Goal: Task Accomplishment & Management: Manage account settings

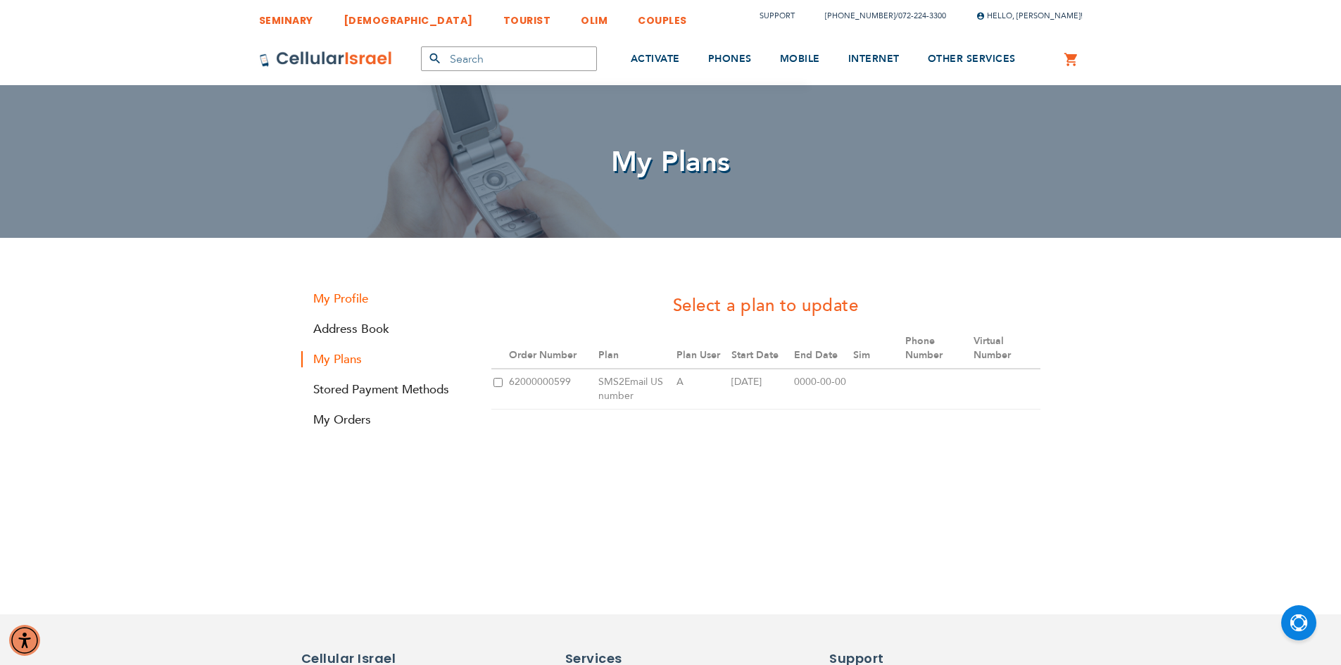
click at [360, 298] on link "My Profile" at bounding box center [385, 299] width 169 height 16
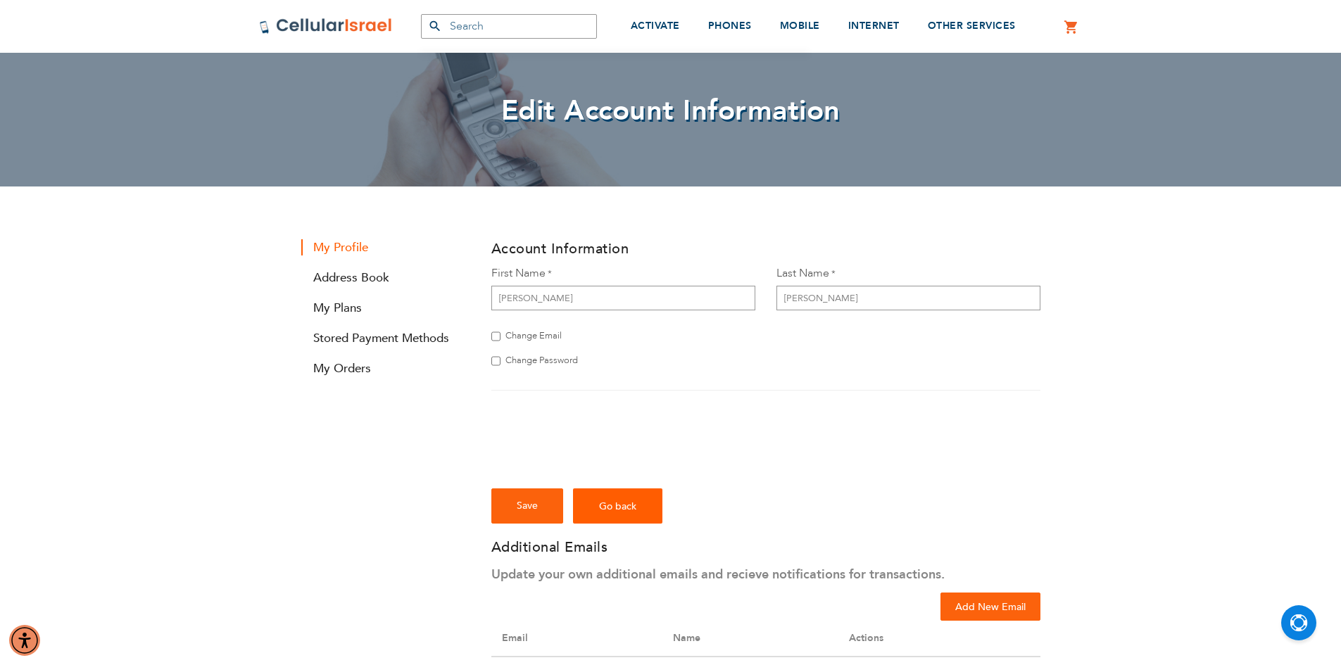
scroll to position [211, 0]
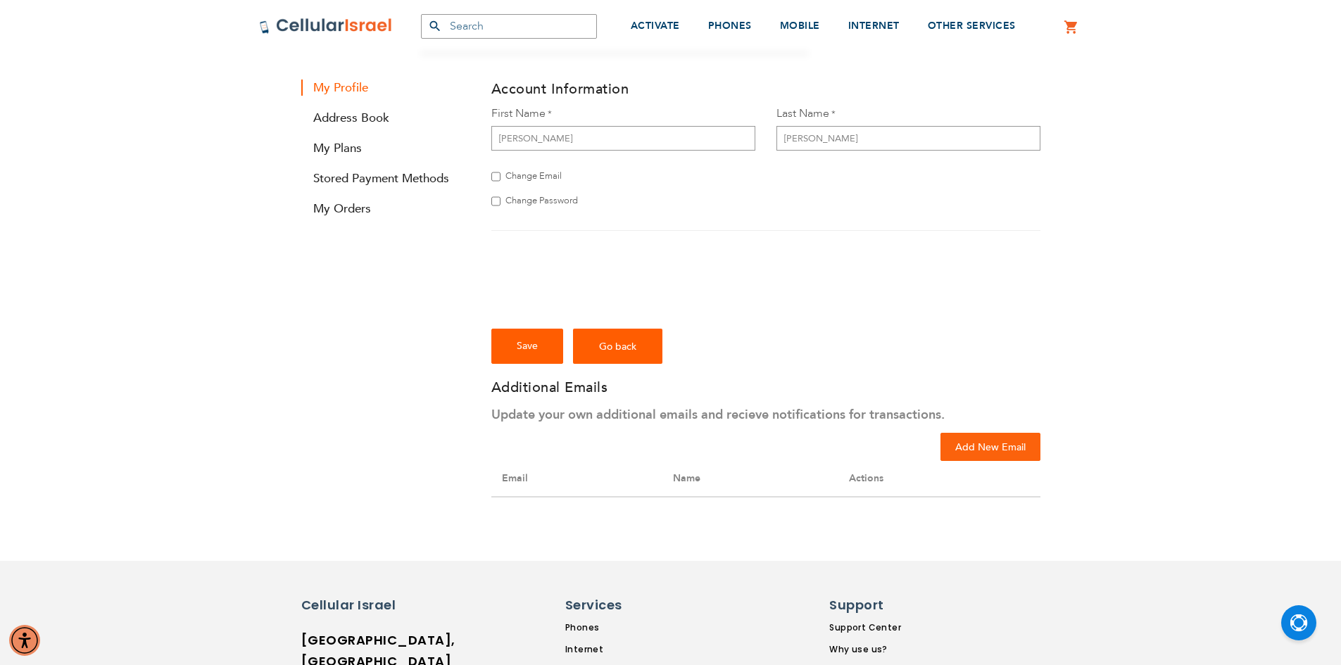
click at [530, 344] on span "Save" at bounding box center [527, 345] width 21 height 13
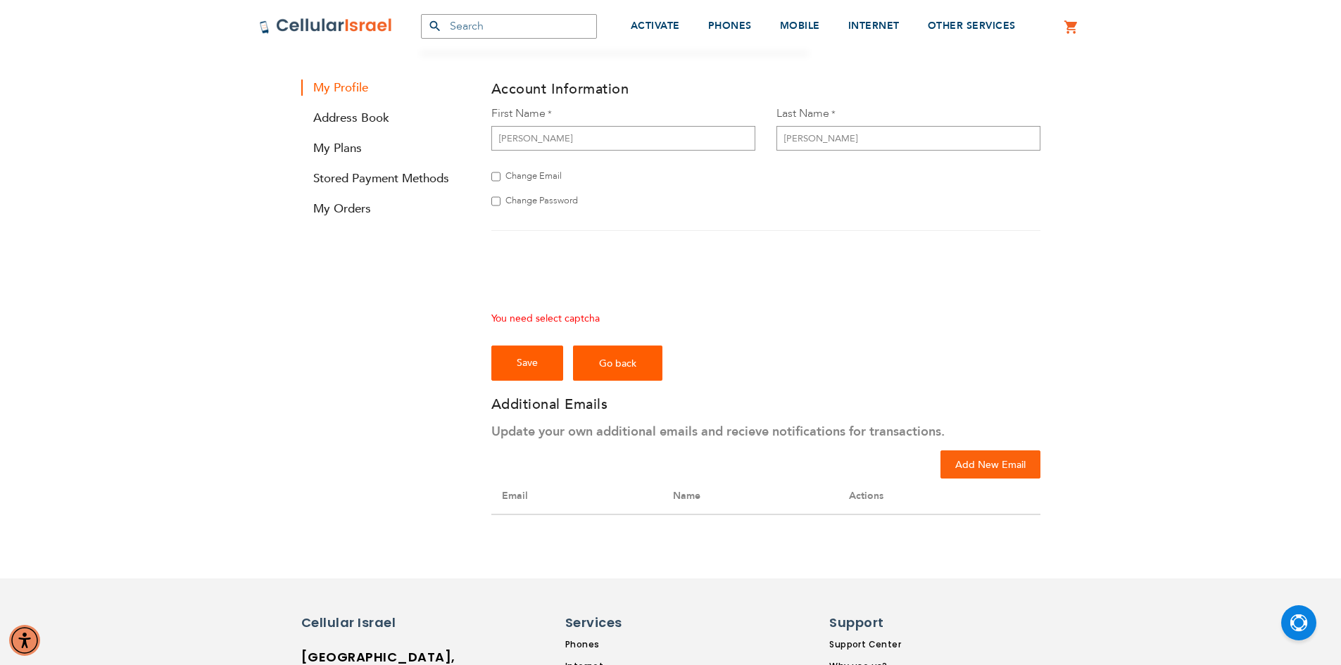
checkbox input "true"
click at [520, 358] on span "Save" at bounding box center [527, 362] width 21 height 13
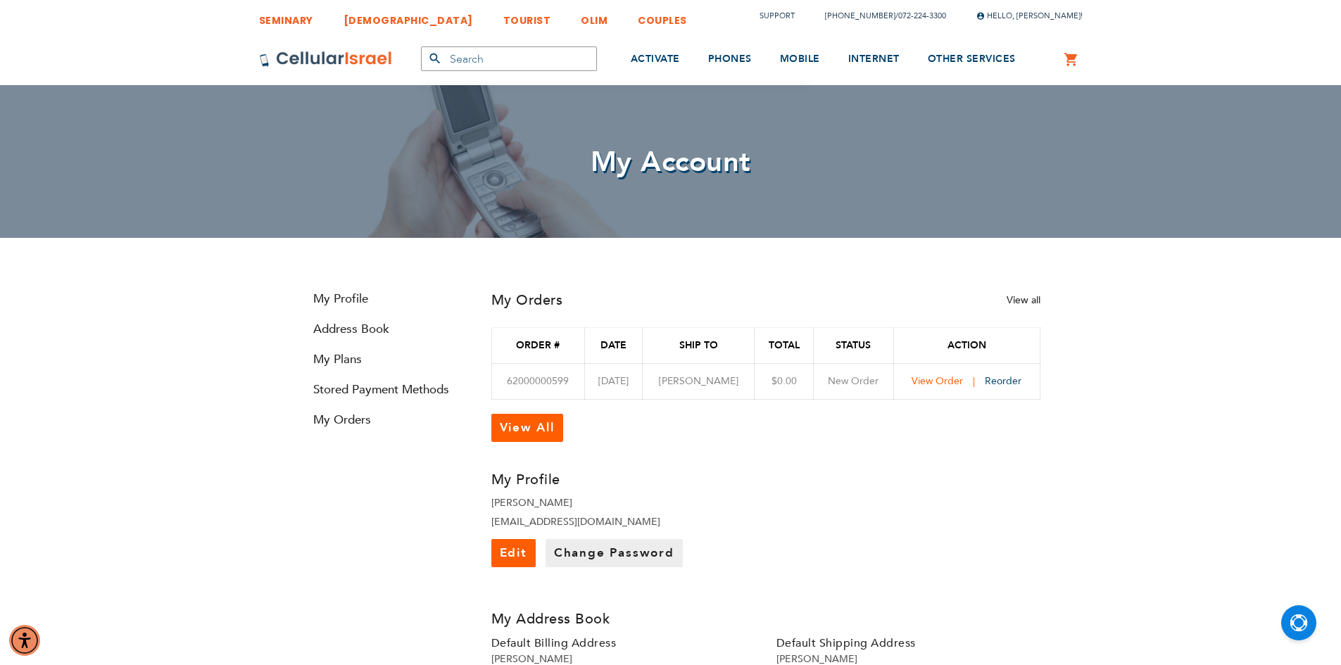
click at [941, 381] on span "View Order" at bounding box center [937, 381] width 51 height 13
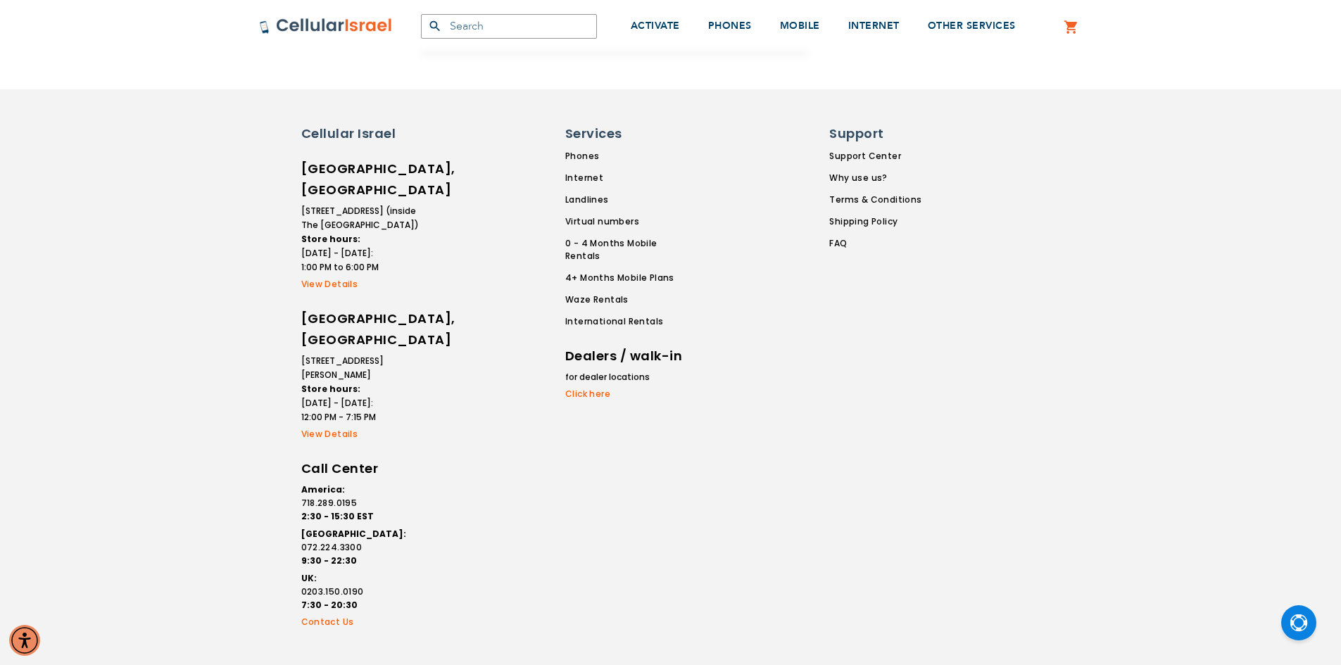
scroll to position [1406, 0]
click at [848, 153] on link "Support Center" at bounding box center [875, 155] width 92 height 13
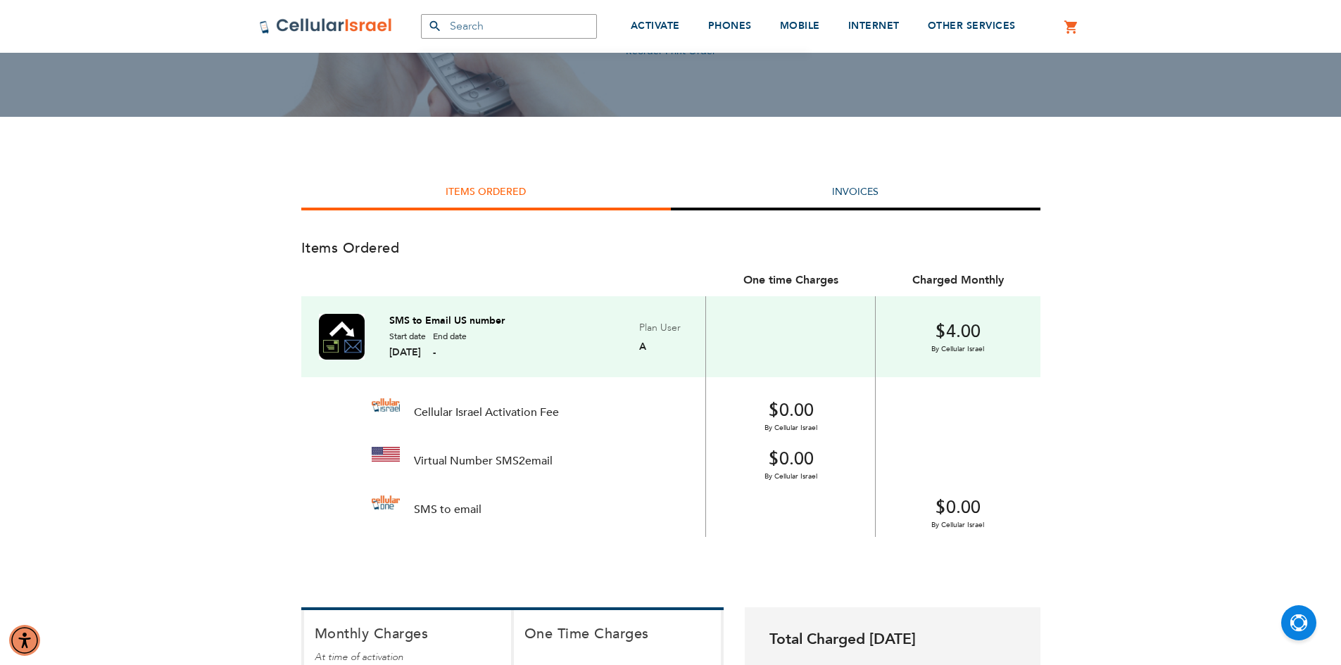
scroll to position [211, 0]
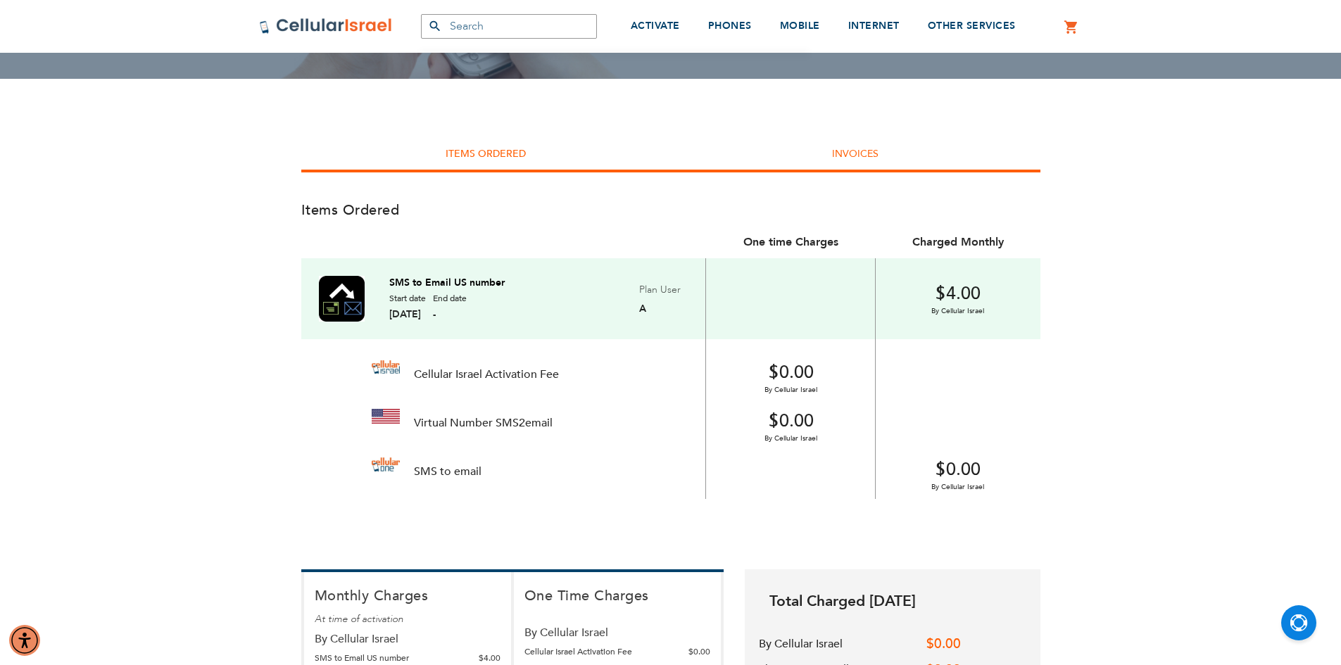
click at [856, 151] on link "Invoices" at bounding box center [855, 153] width 46 height 13
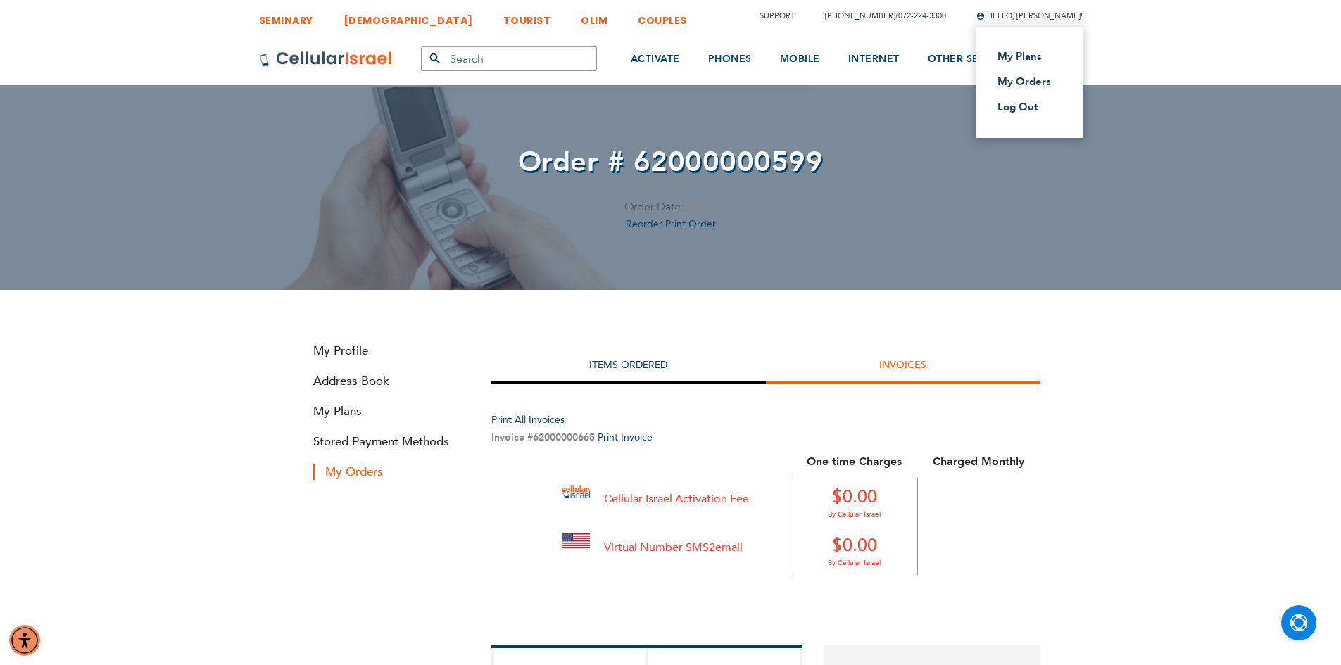
click at [1025, 16] on span "Hello, [PERSON_NAME]!" at bounding box center [1029, 16] width 106 height 11
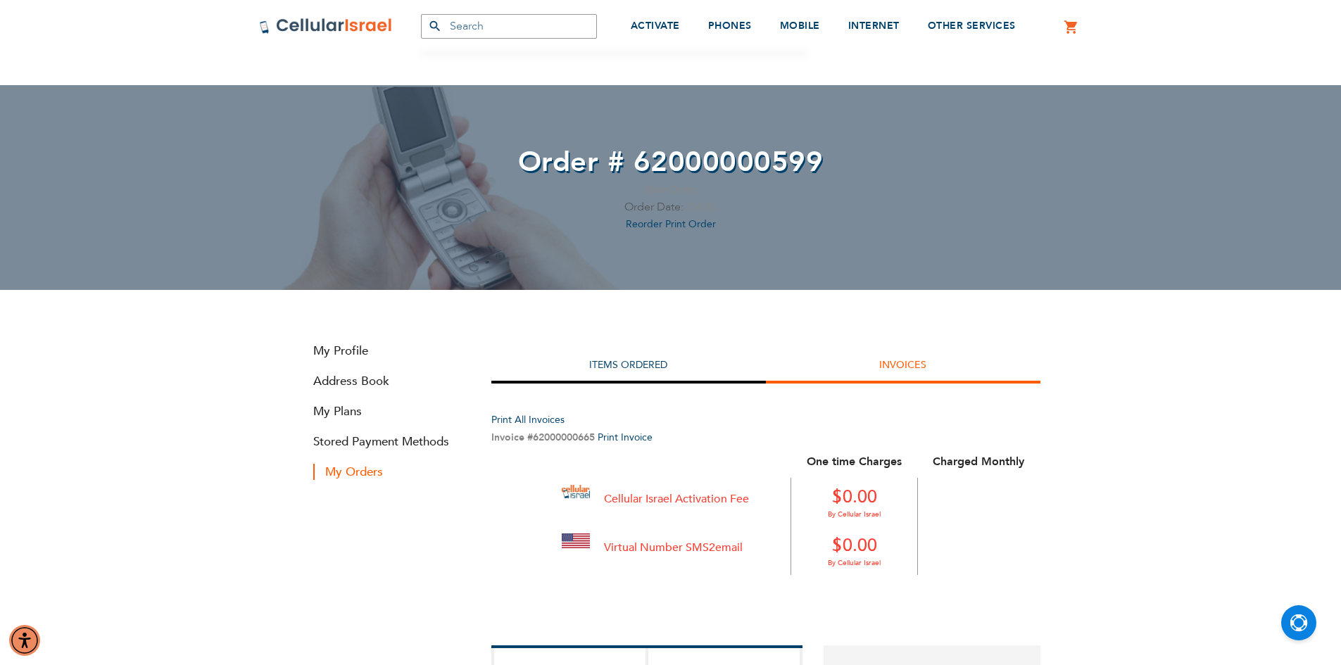
scroll to position [70, 0]
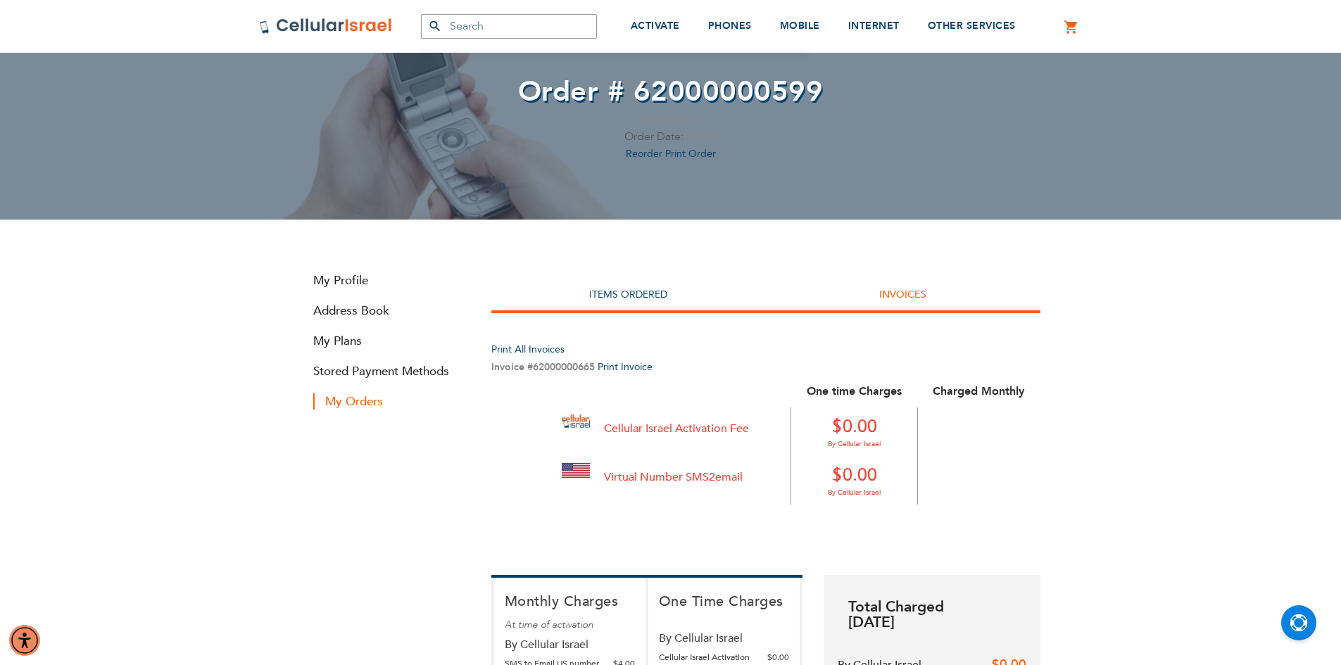
click at [627, 284] on li "Items Ordered" at bounding box center [628, 296] width 275 height 34
click at [353, 280] on link "My Profile" at bounding box center [385, 280] width 169 height 16
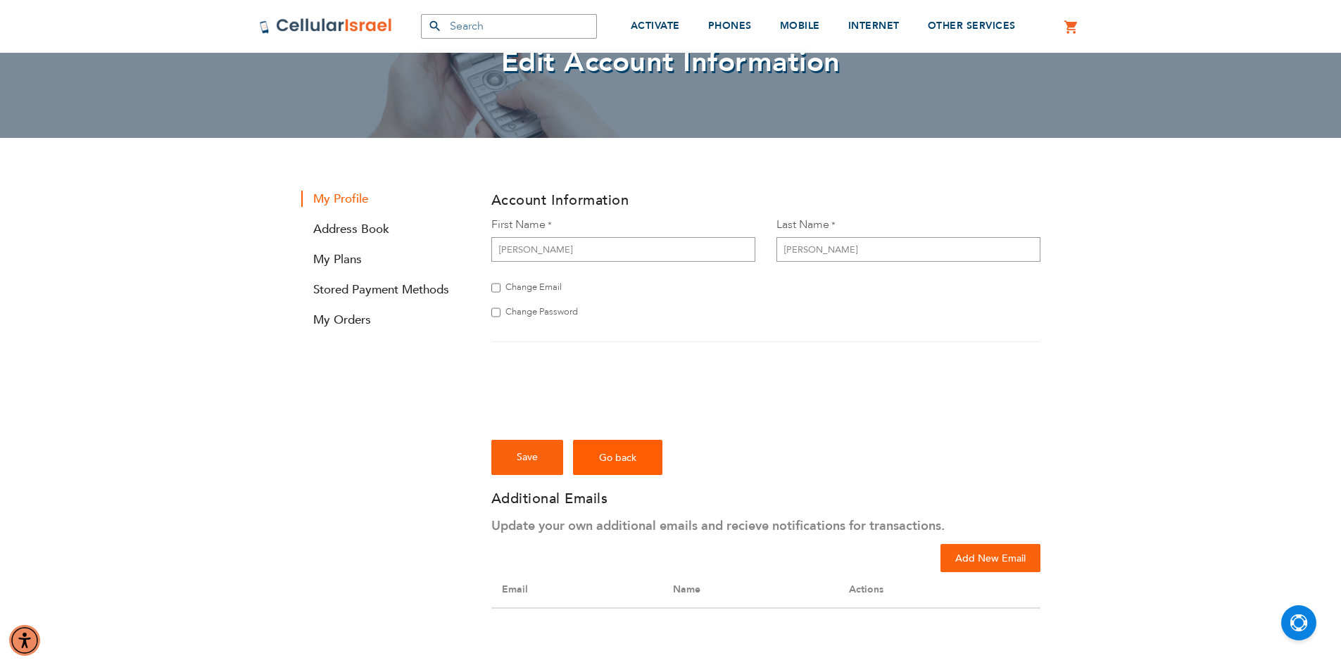
scroll to position [70, 0]
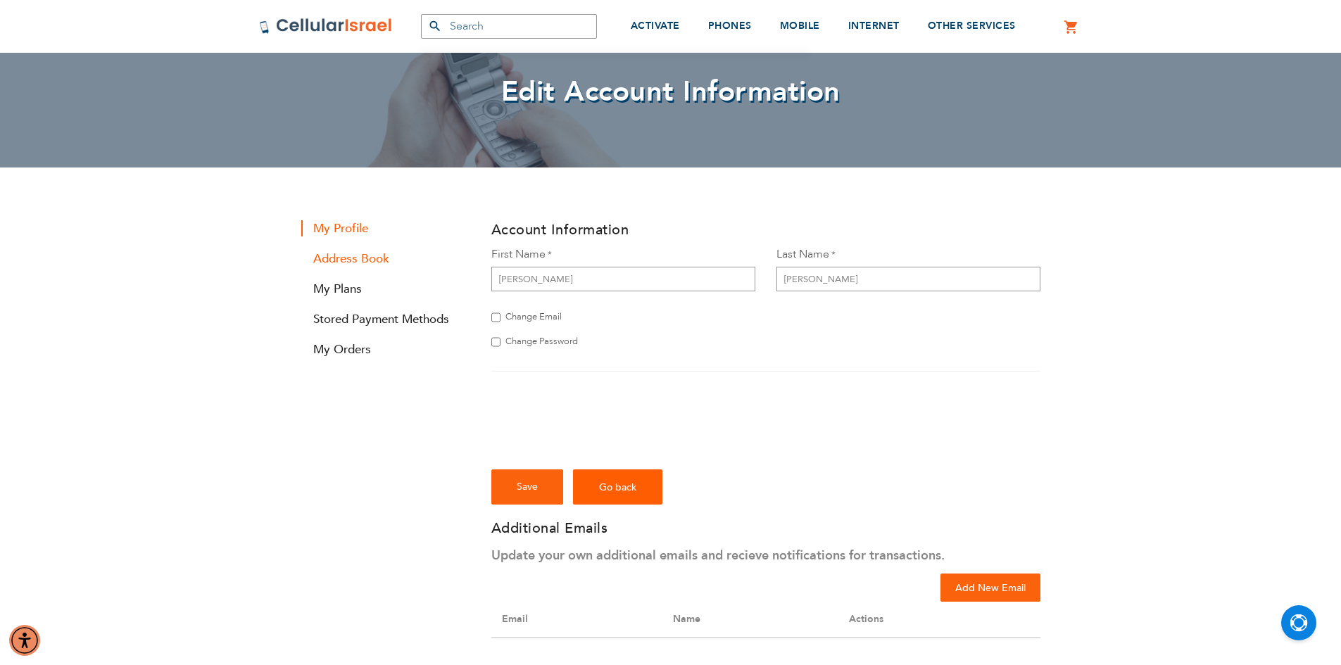
click at [372, 262] on link "Address Book" at bounding box center [385, 259] width 169 height 16
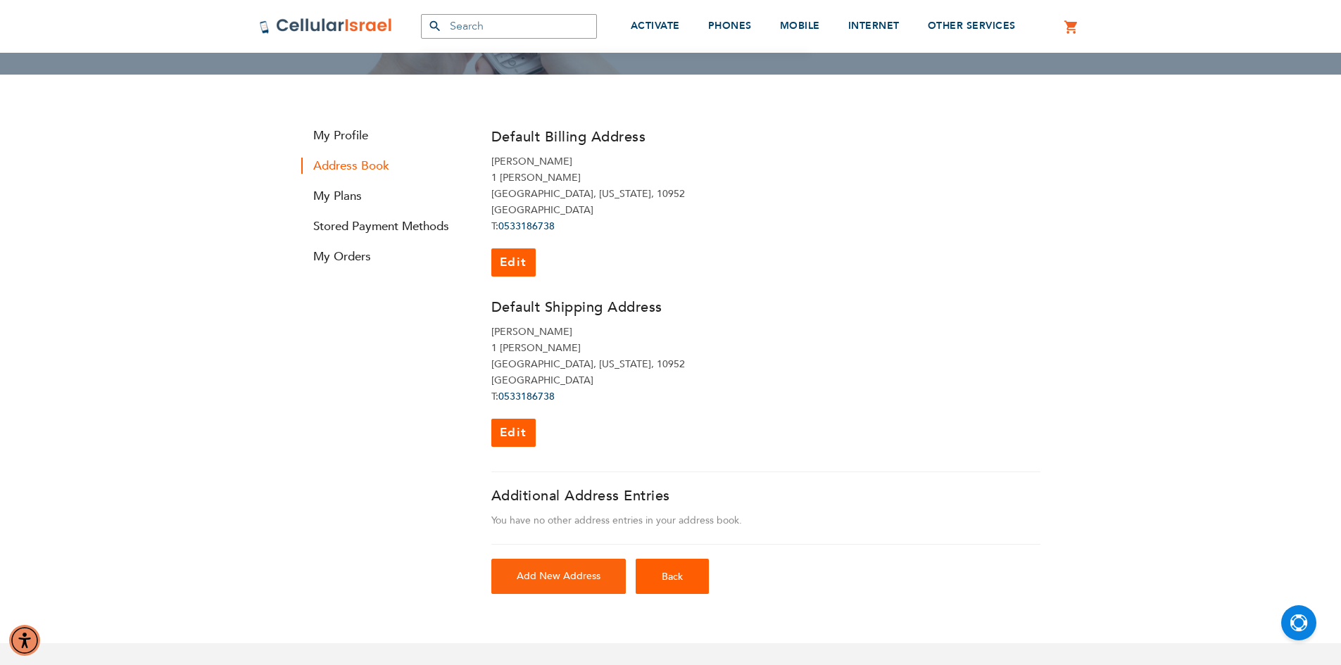
scroll to position [141, 0]
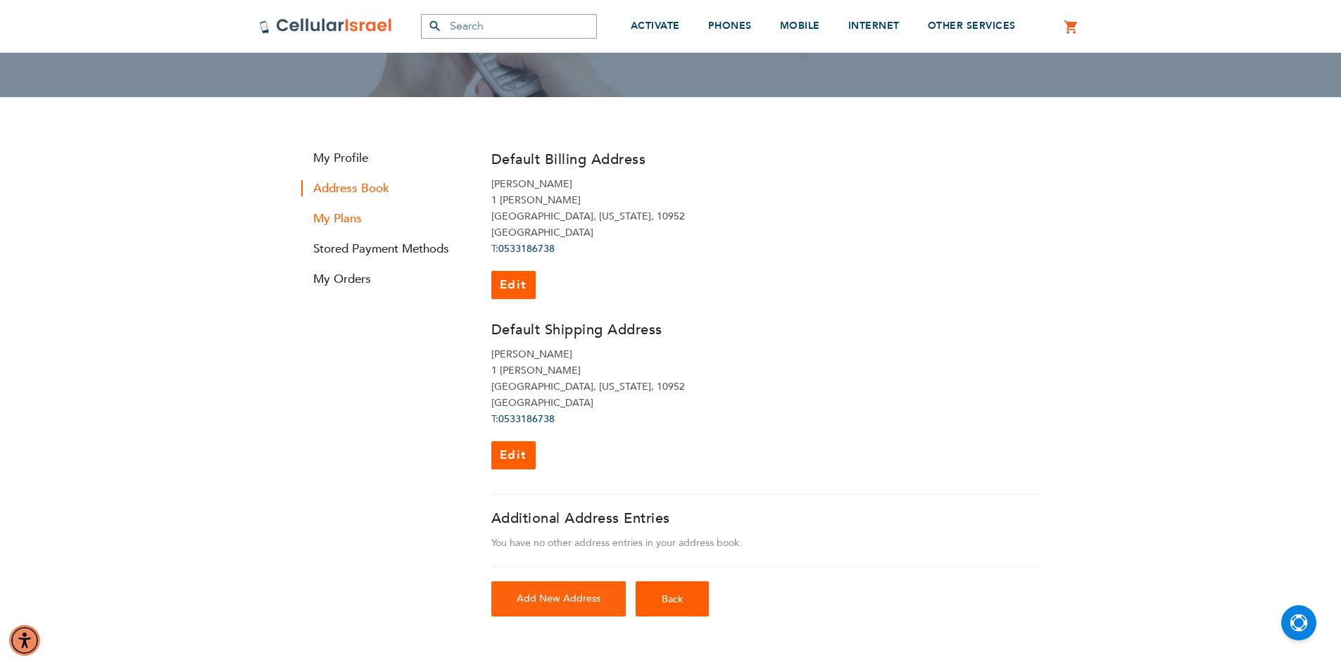
click at [331, 213] on link "My Plans" at bounding box center [385, 218] width 169 height 16
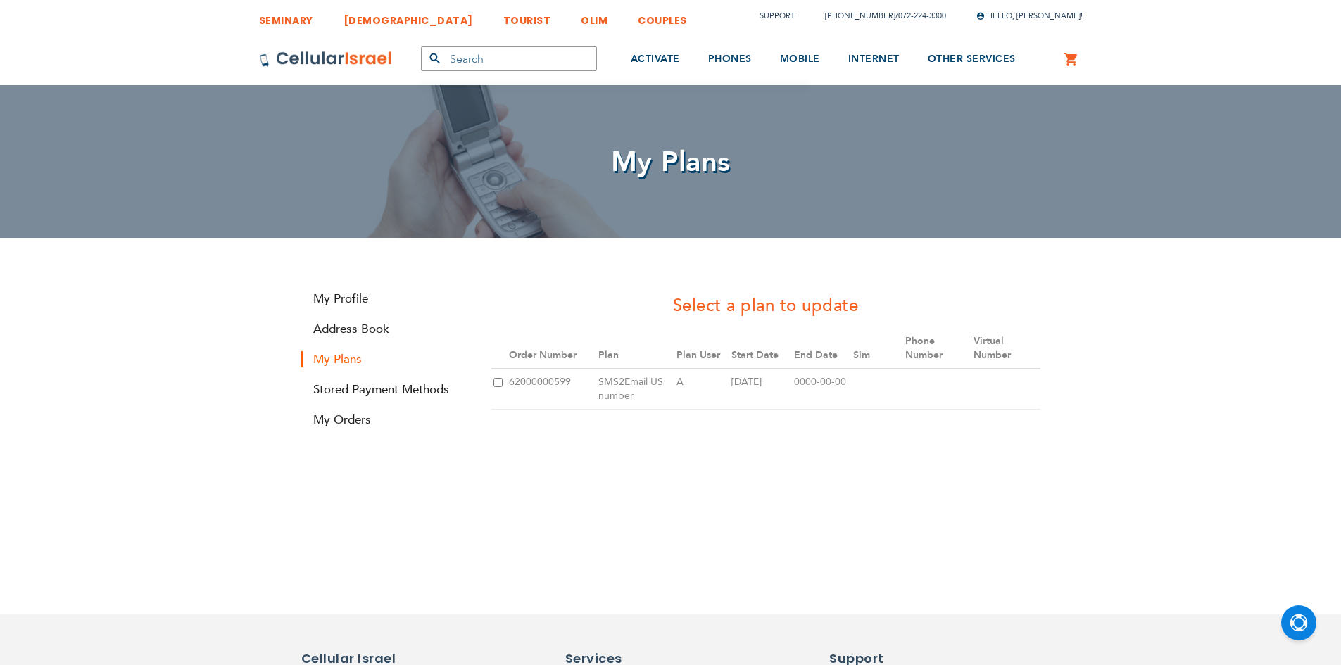
click at [498, 381] on input "checkbox" at bounding box center [497, 382] width 9 height 9
checkbox input "true"
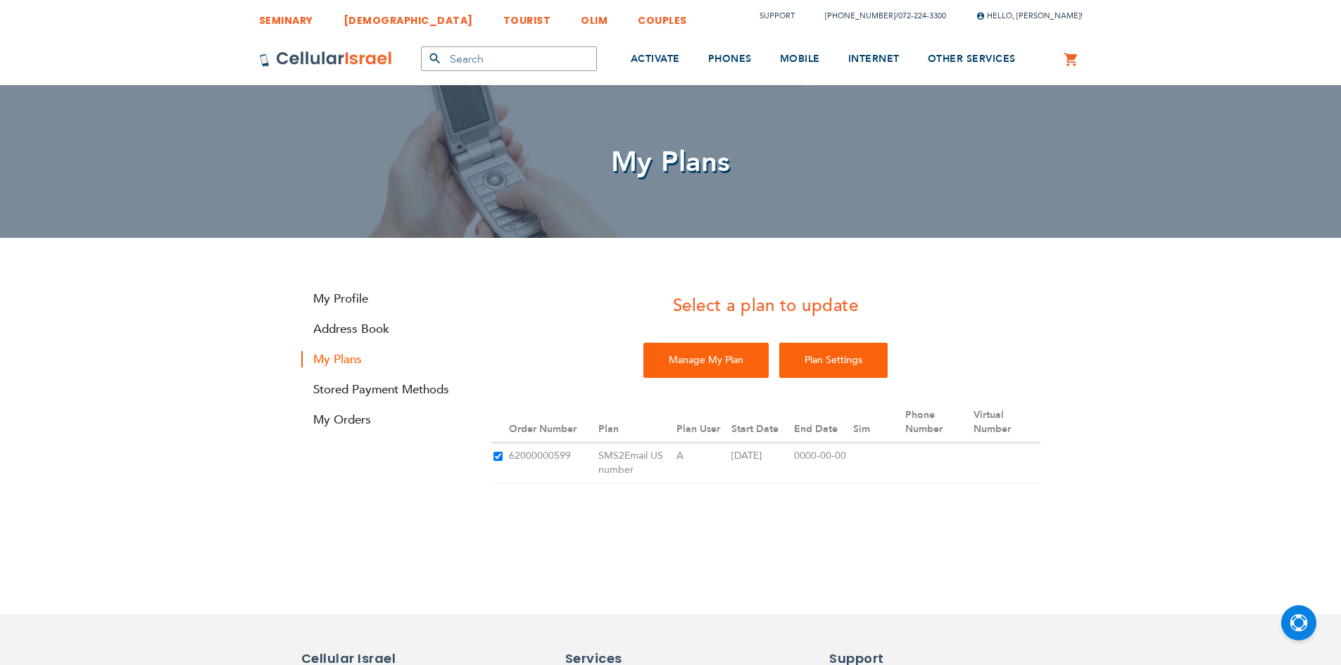
click at [847, 365] on input "Plan Settings" at bounding box center [833, 360] width 108 height 35
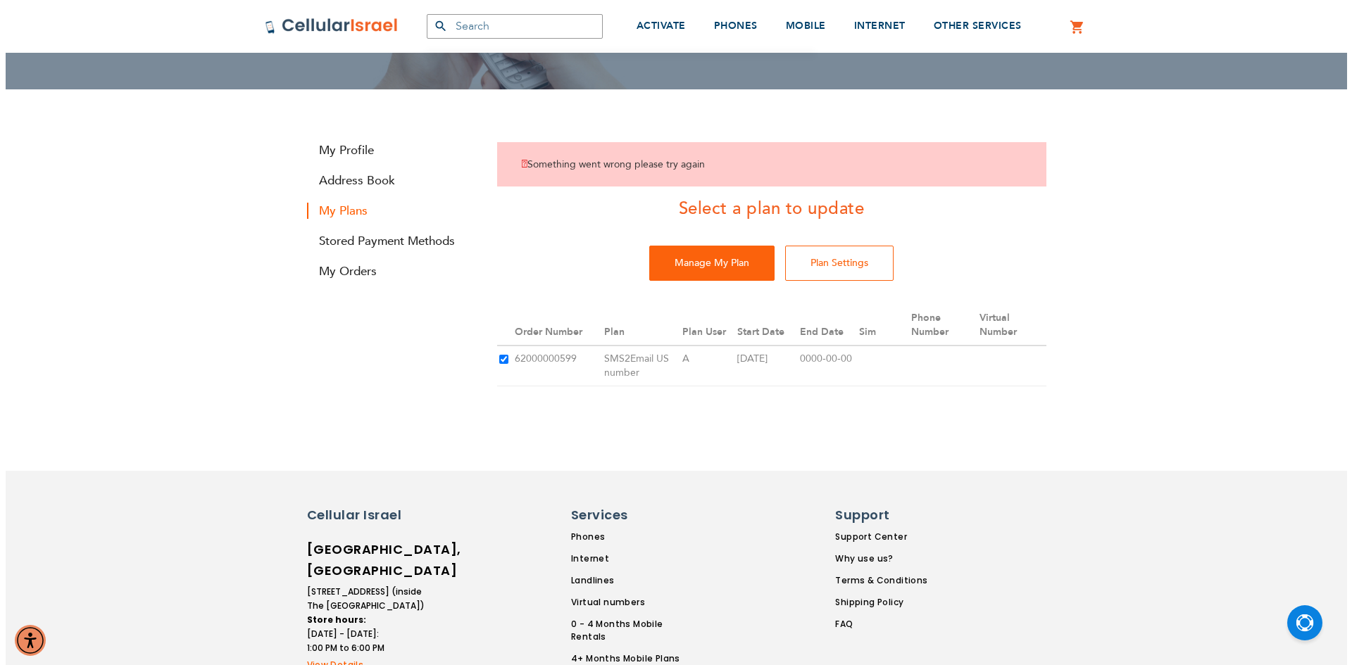
scroll to position [150, 0]
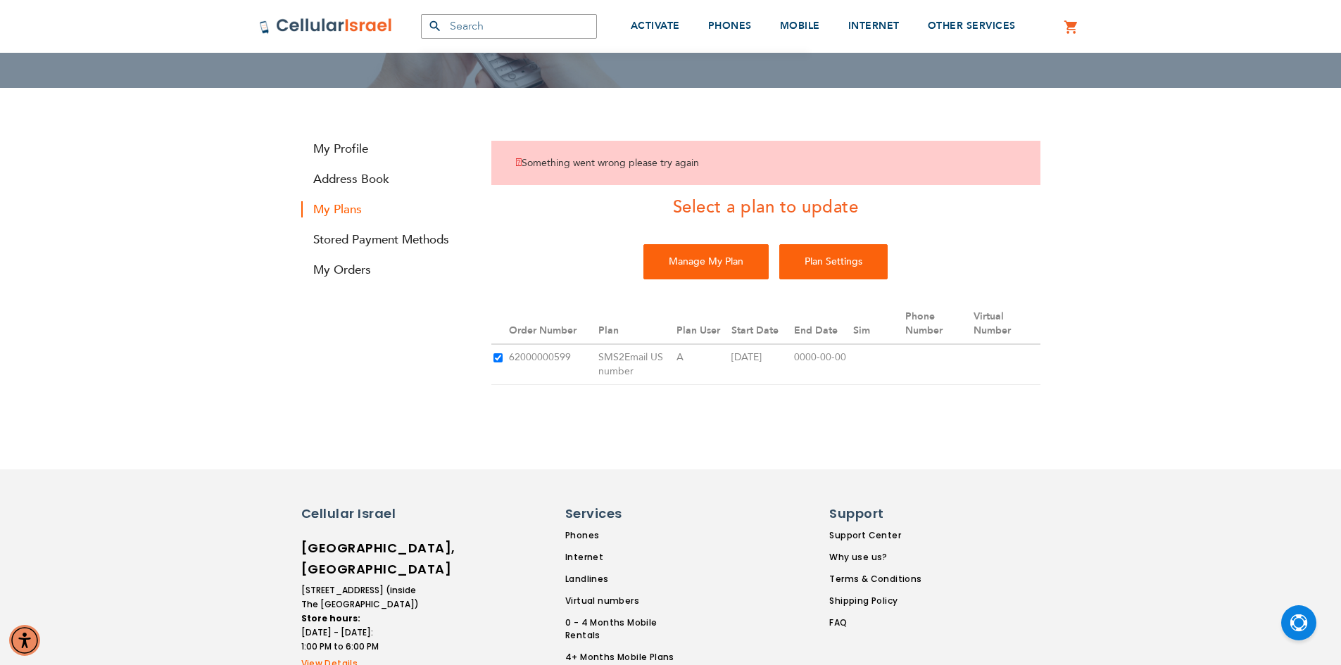
click at [842, 265] on input "Plan Settings" at bounding box center [833, 261] width 108 height 35
click at [685, 251] on input "Manage My Plan" at bounding box center [705, 261] width 125 height 35
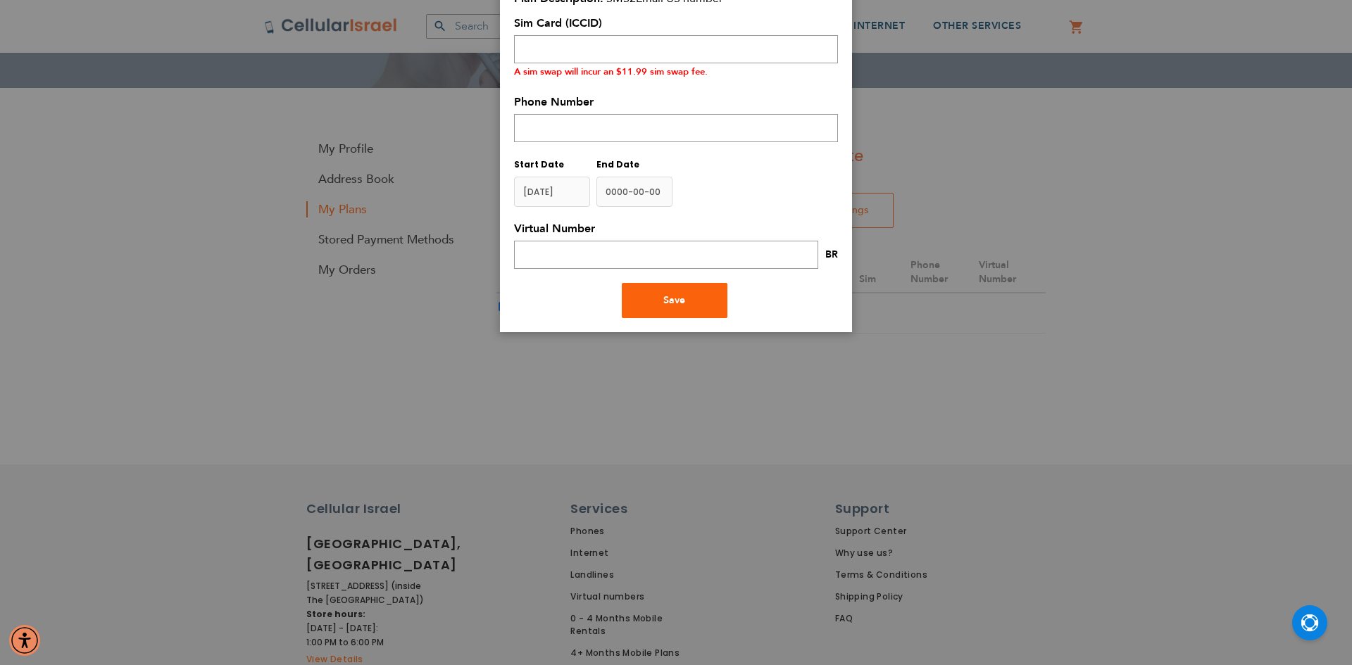
click at [743, 379] on aside "Manage Plan Close Plan User A Plan Description SMS2Email US number Plan Type pl…" at bounding box center [676, 182] width 1352 height 665
click at [760, 54] on input "text" at bounding box center [676, 49] width 324 height 28
click at [738, 124] on input "text" at bounding box center [676, 128] width 324 height 28
click at [732, 132] on input "text" at bounding box center [676, 128] width 324 height 28
click at [591, 264] on input "text" at bounding box center [666, 255] width 304 height 28
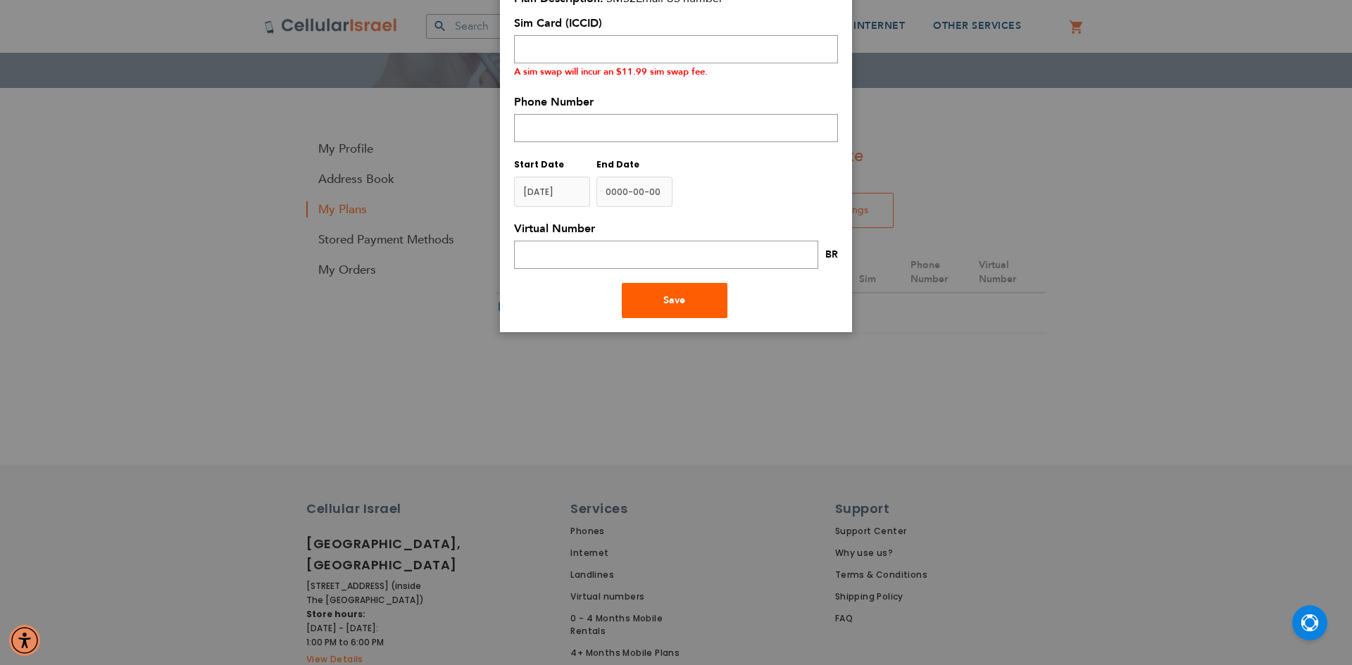
click at [662, 301] on button "Save" at bounding box center [675, 300] width 106 height 35
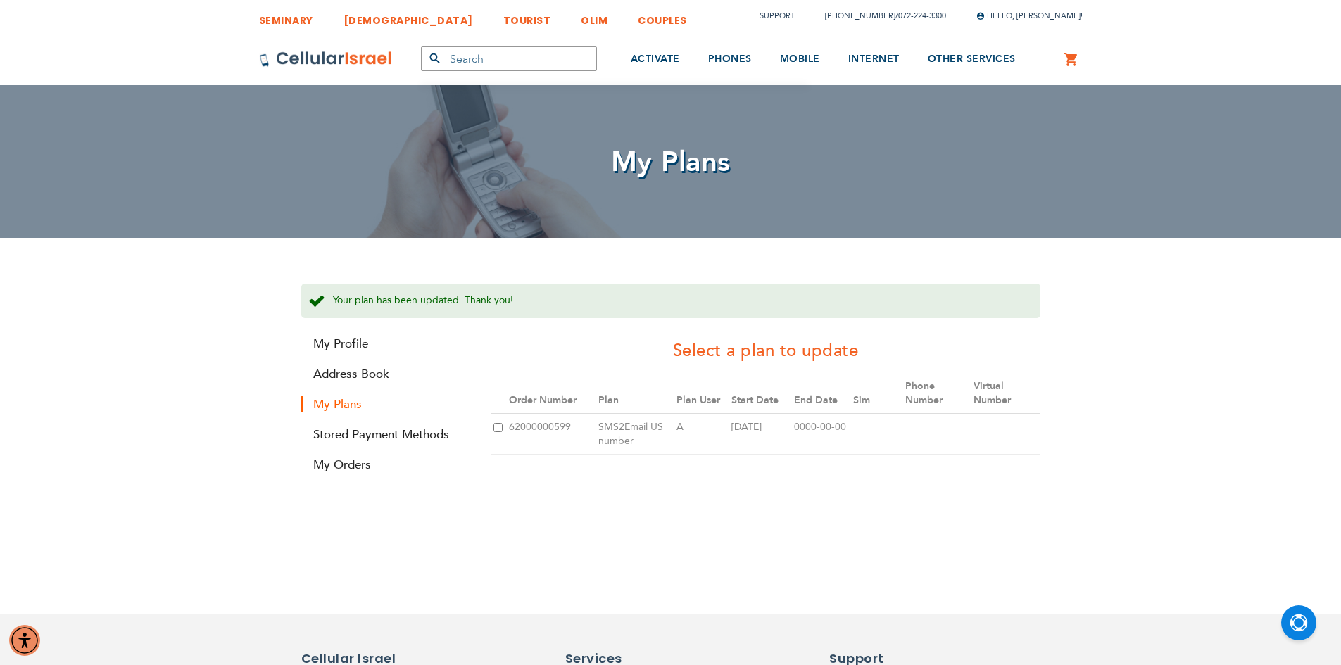
click at [496, 429] on input "checkbox" at bounding box center [497, 427] width 9 height 9
checkbox input "true"
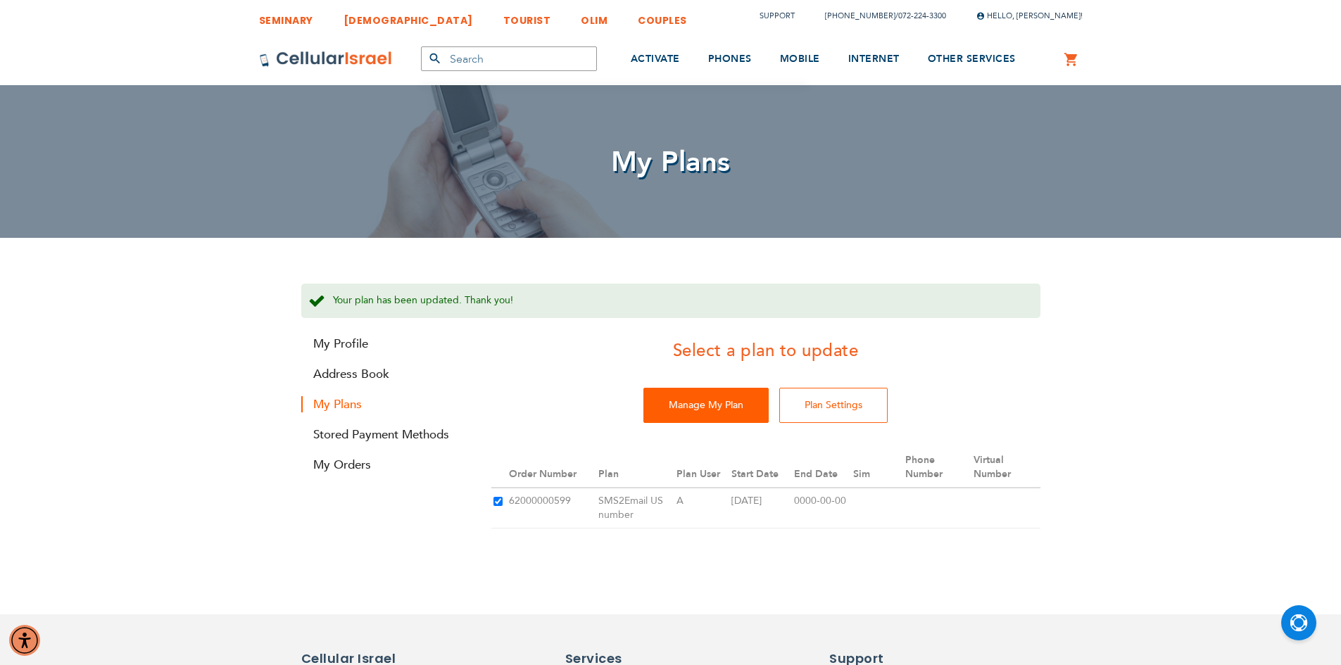
click at [680, 396] on input "Manage My Plan" at bounding box center [705, 405] width 125 height 35
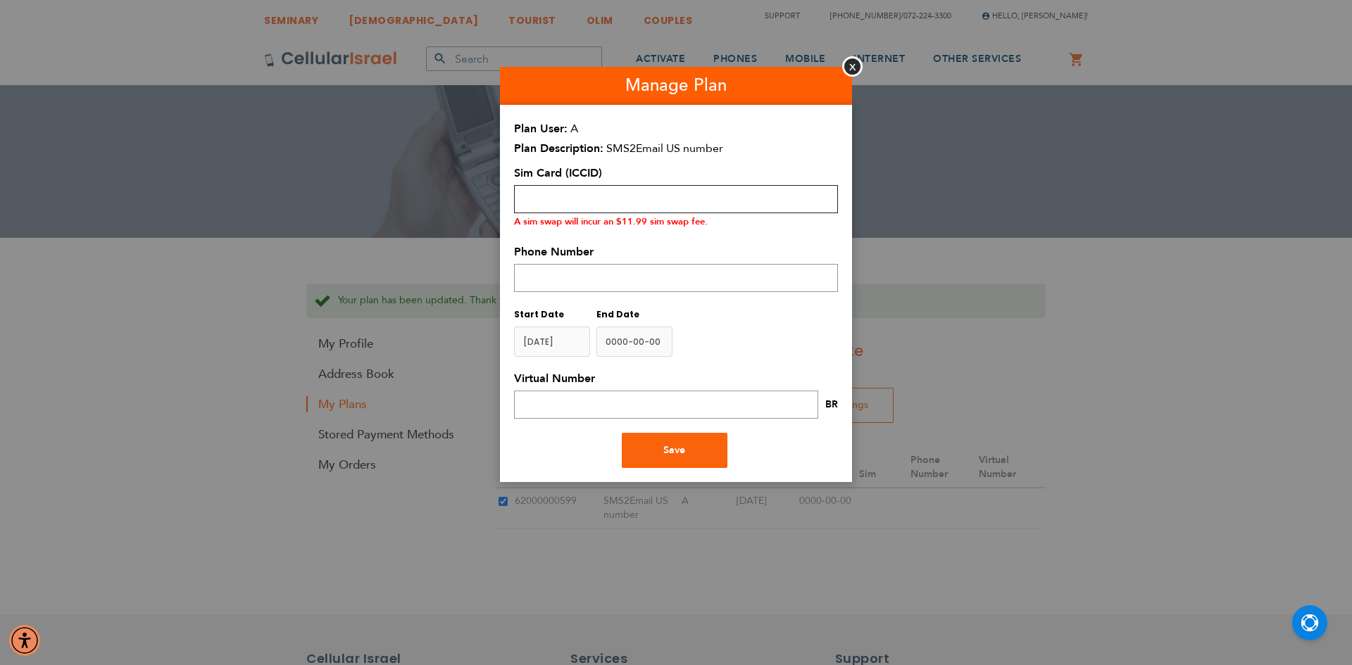
click at [536, 205] on input "text" at bounding box center [676, 199] width 324 height 28
click at [531, 277] on input "text" at bounding box center [676, 278] width 324 height 28
click at [534, 286] on input "text" at bounding box center [676, 278] width 324 height 28
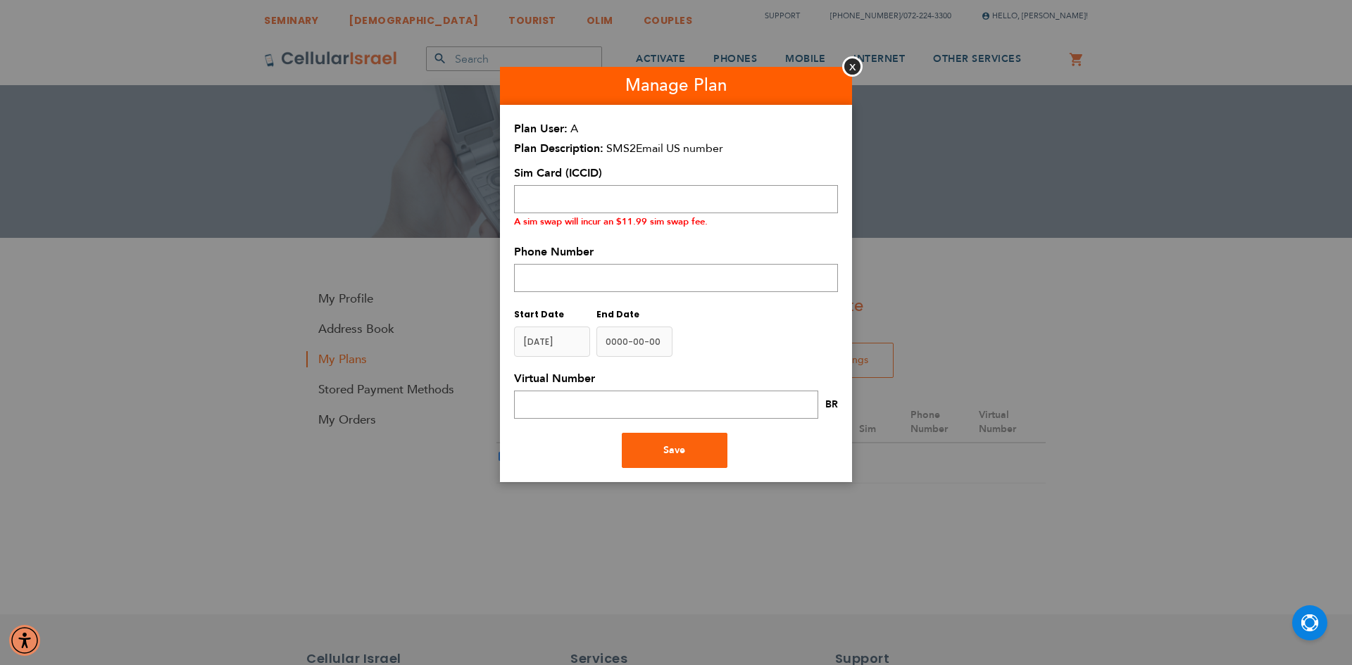
click at [453, 438] on aside "Manage Plan Close Plan User A Plan Description SMS2Email US number Plan Type pl…" at bounding box center [676, 332] width 1352 height 665
click at [854, 66] on button "Close" at bounding box center [852, 66] width 20 height 20
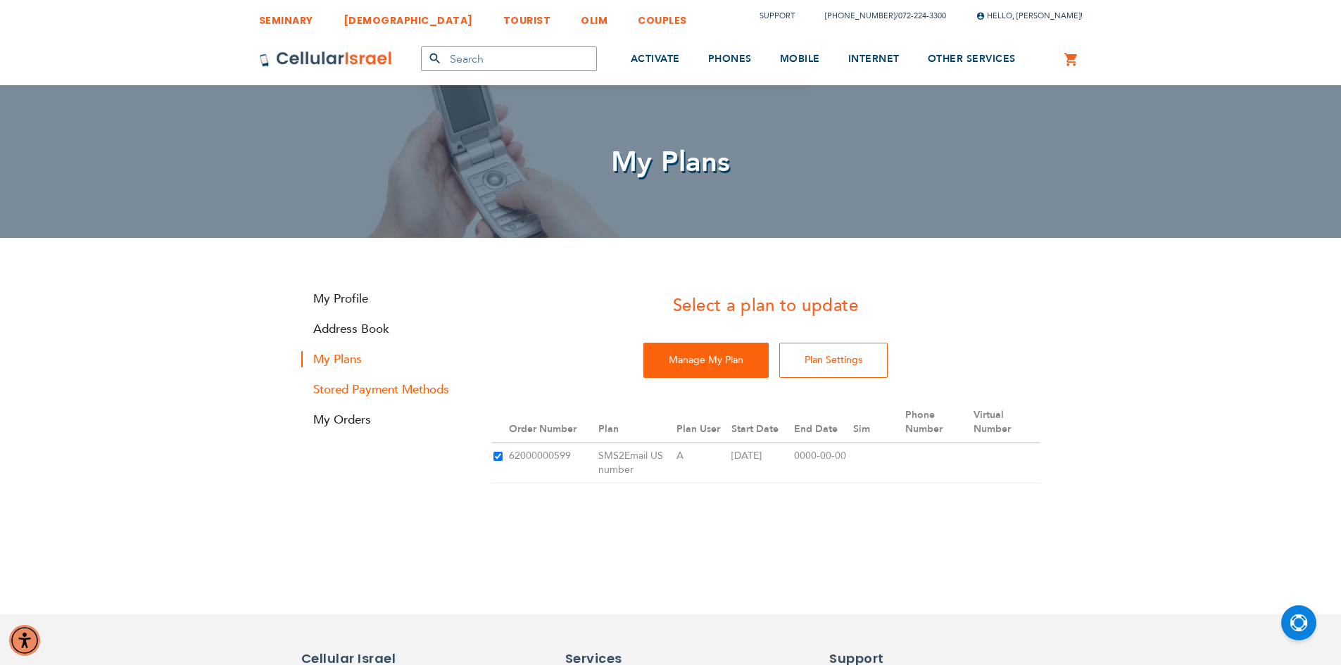
click at [340, 391] on link "Stored Payment Methods" at bounding box center [385, 390] width 169 height 16
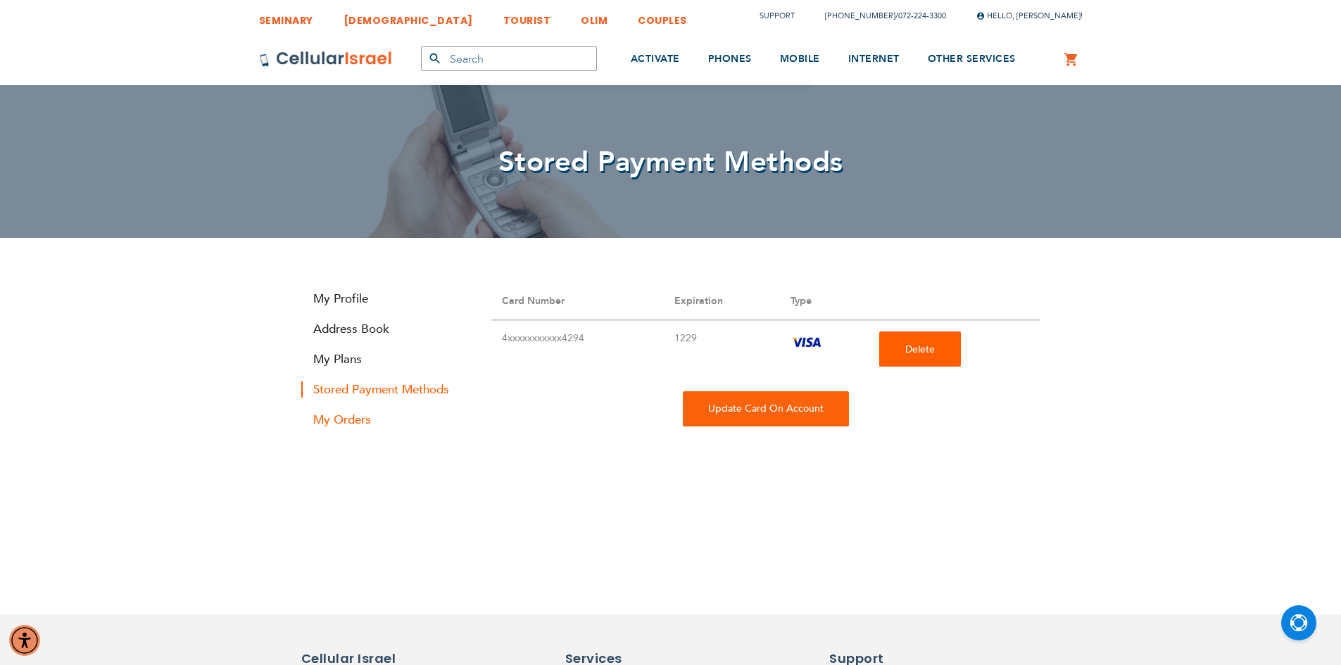
click at [356, 424] on link "My Orders" at bounding box center [385, 420] width 169 height 16
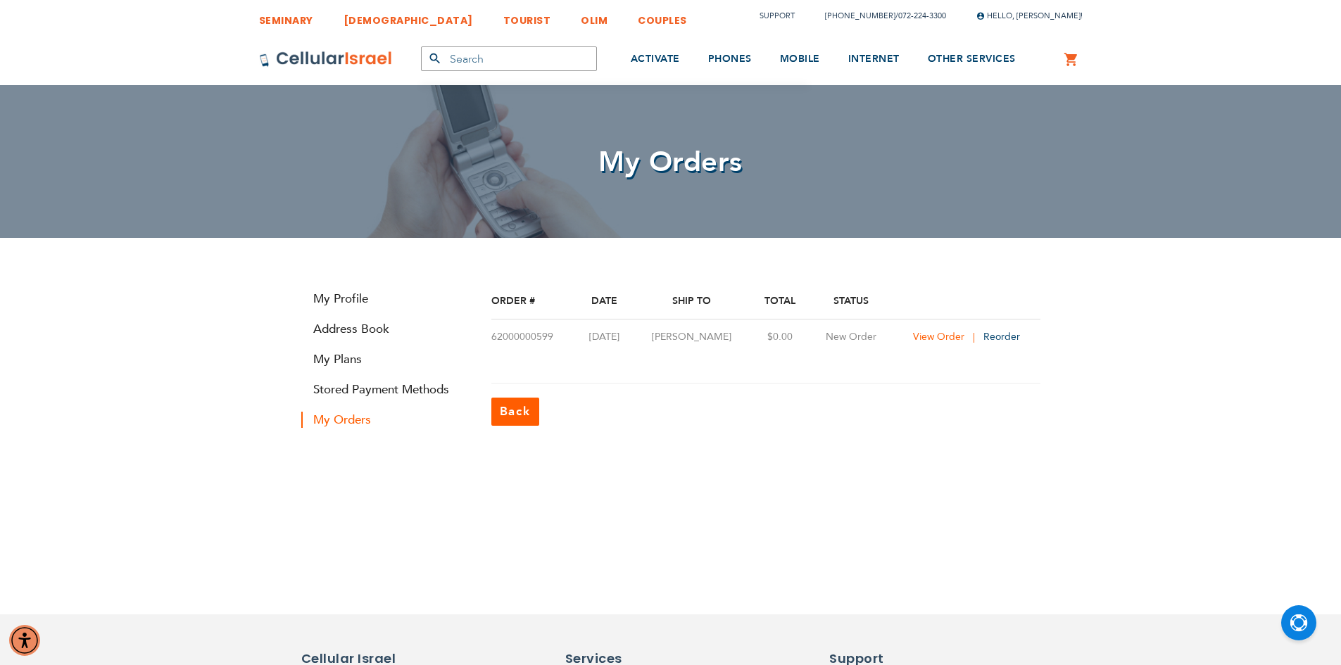
click at [952, 340] on span "View Order" at bounding box center [938, 336] width 51 height 13
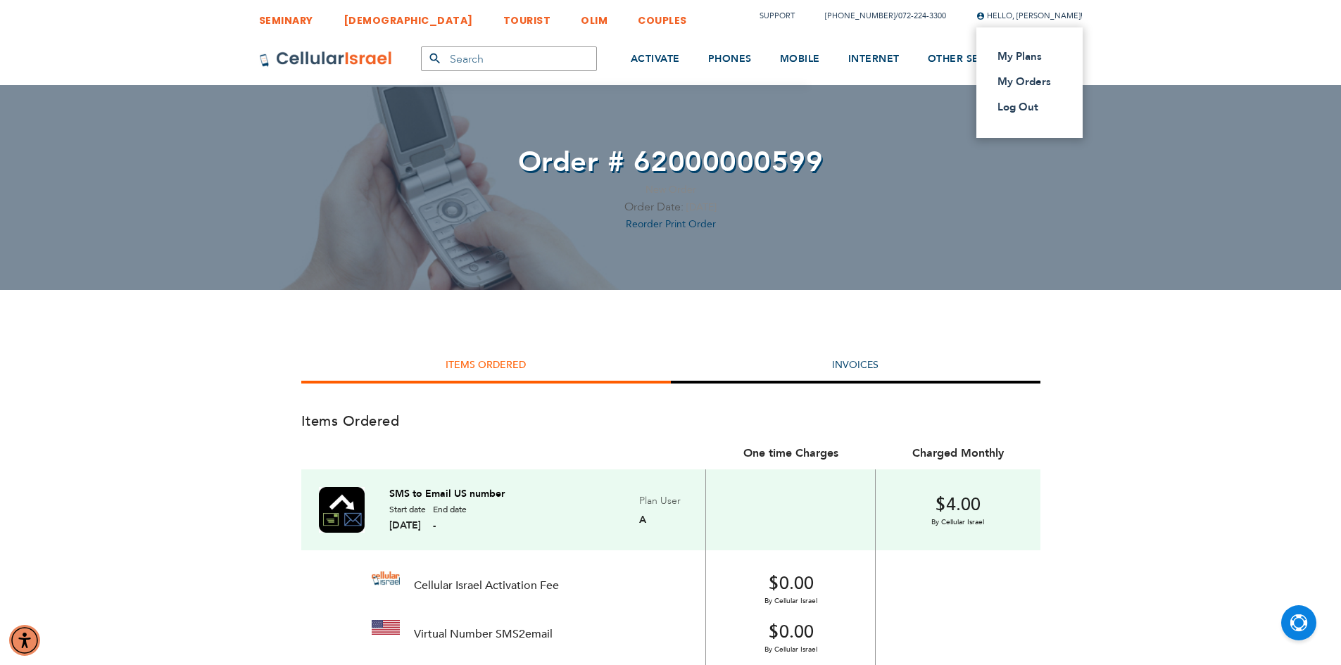
click at [992, 11] on span "Hello, [PERSON_NAME]!" at bounding box center [1029, 16] width 106 height 11
click at [998, 53] on link "My Plans" at bounding box center [1026, 56] width 56 height 14
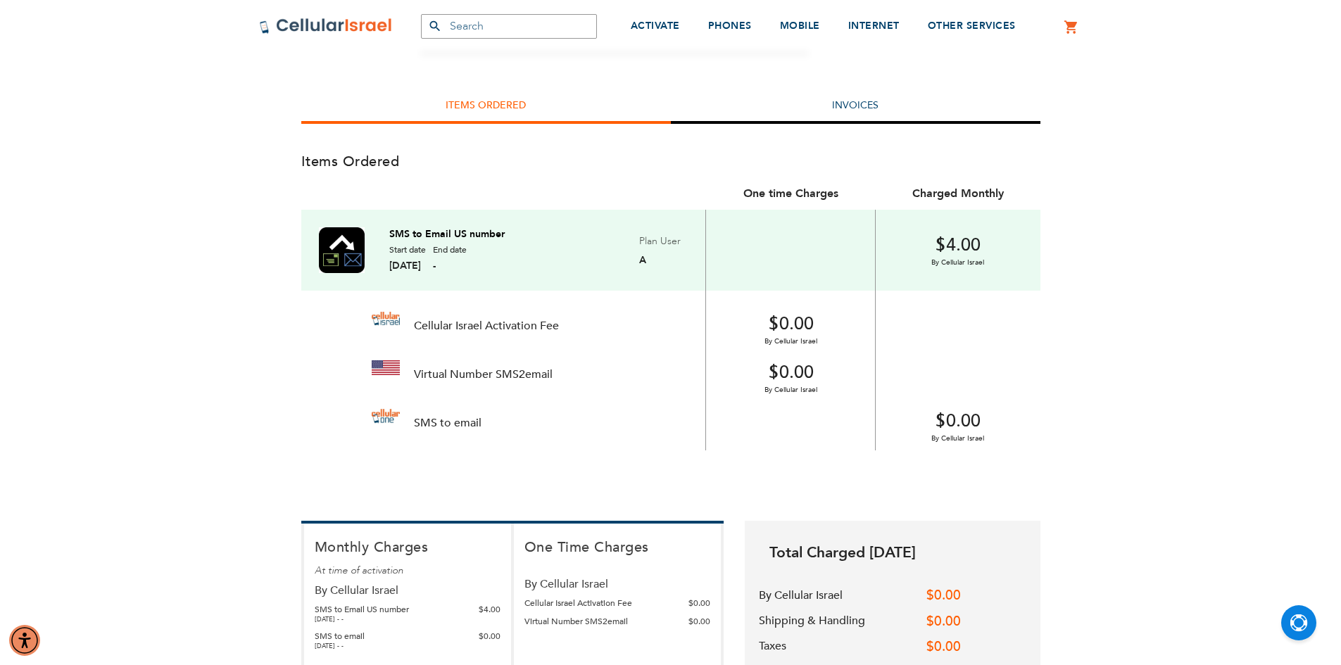
scroll to position [211, 0]
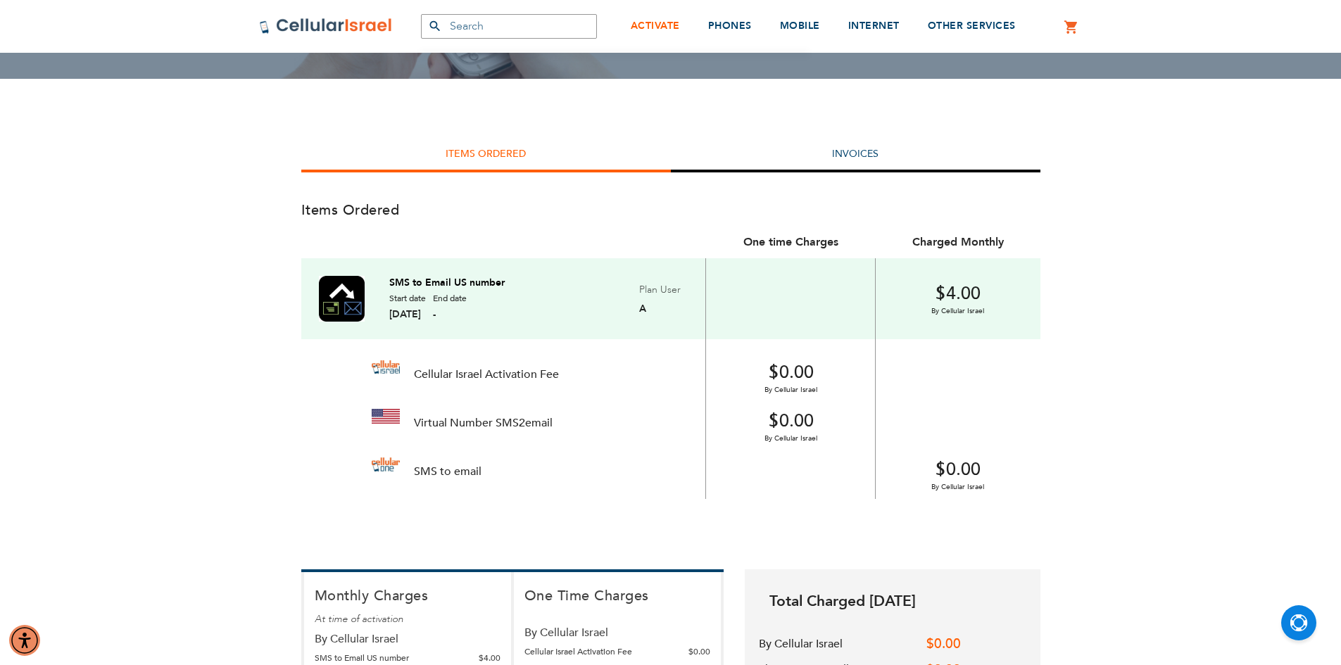
click at [655, 22] on span "ACTIVATE" at bounding box center [655, 25] width 49 height 13
